Goal: Navigation & Orientation: Find specific page/section

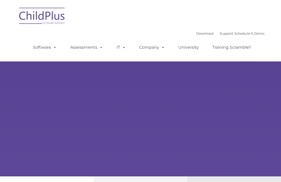
type input ""
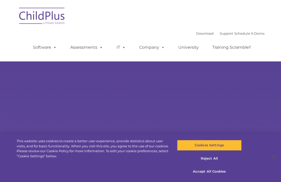
select select "MEDIUM"
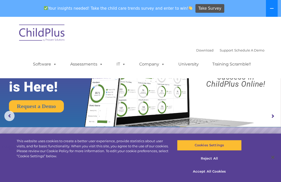
click at [274, 7] on icon at bounding box center [272, 8] width 4 height 4
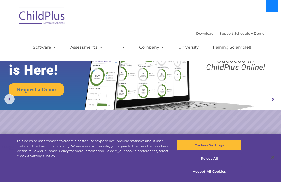
click at [274, 7] on icon at bounding box center [272, 6] width 4 height 4
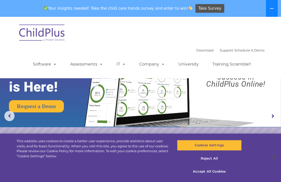
click at [274, 7] on icon at bounding box center [272, 8] width 4 height 4
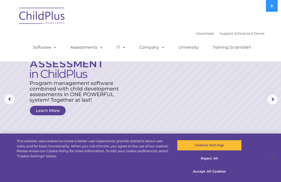
click at [39, 21] on img at bounding box center [42, 17] width 51 height 26
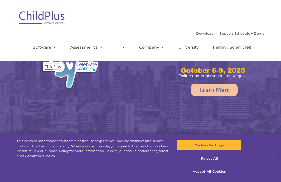
select select "MEDIUM"
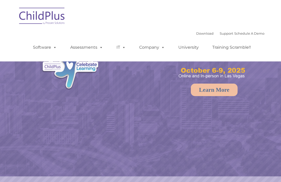
select select "MEDIUM"
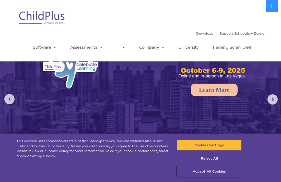
click at [205, 175] on button "Accept All Cookies" at bounding box center [209, 171] width 65 height 11
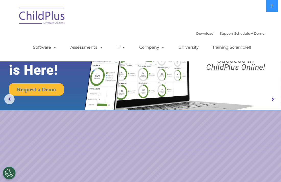
click at [59, 22] on img at bounding box center [42, 17] width 51 height 26
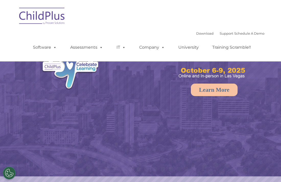
select select "MEDIUM"
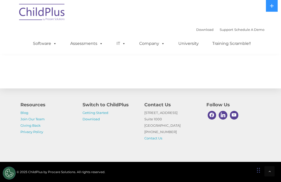
scroll to position [619, 0]
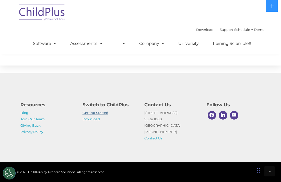
click at [88, 113] on link "Getting Started" at bounding box center [95, 113] width 26 height 4
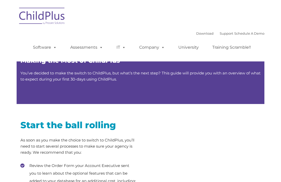
type input ""
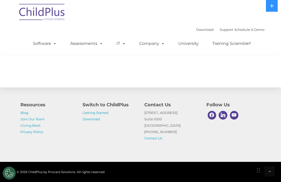
scroll to position [918, 0]
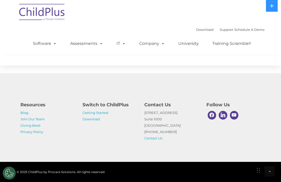
click at [49, 9] on img at bounding box center [42, 13] width 51 height 26
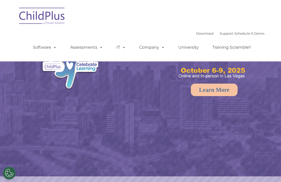
select select "MEDIUM"
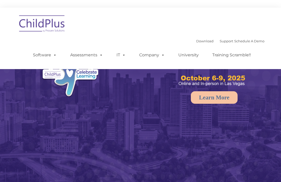
select select "MEDIUM"
